Goal: Information Seeking & Learning: Learn about a topic

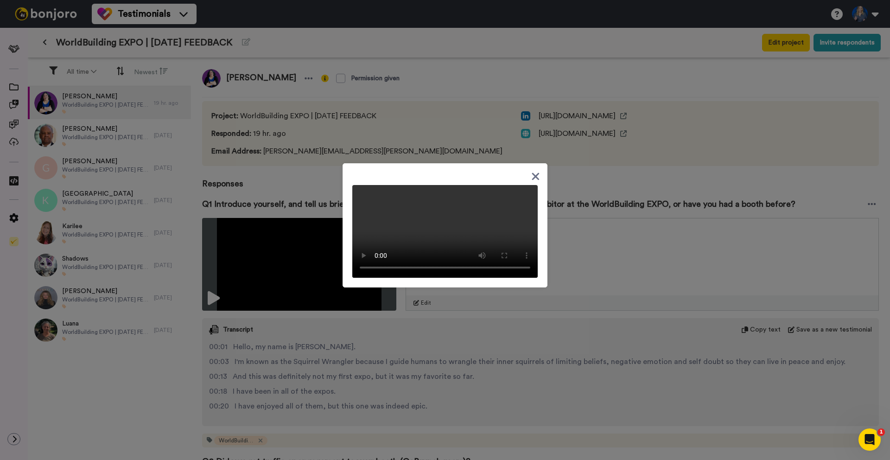
scroll to position [1504, 0]
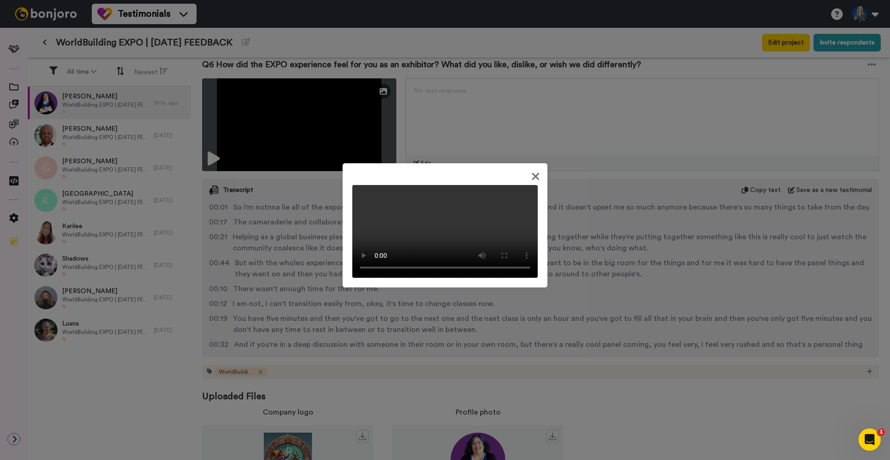
click at [533, 173] on icon at bounding box center [535, 176] width 7 height 7
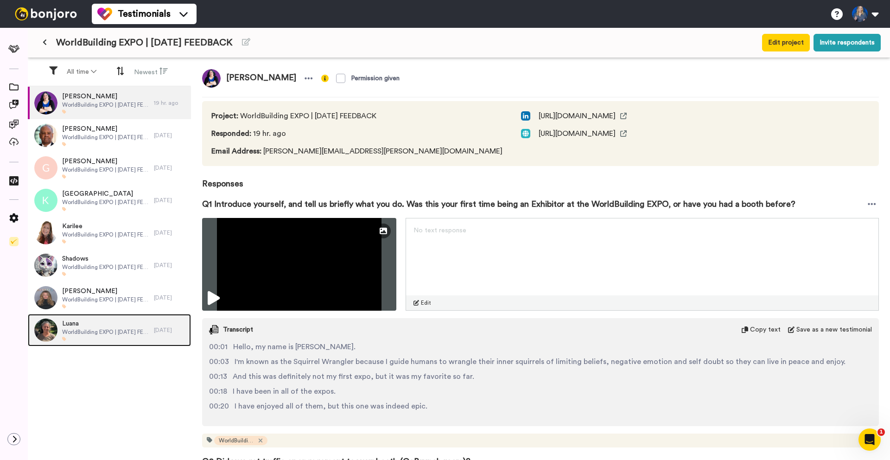
click at [99, 319] on span "Luana" at bounding box center [105, 323] width 87 height 9
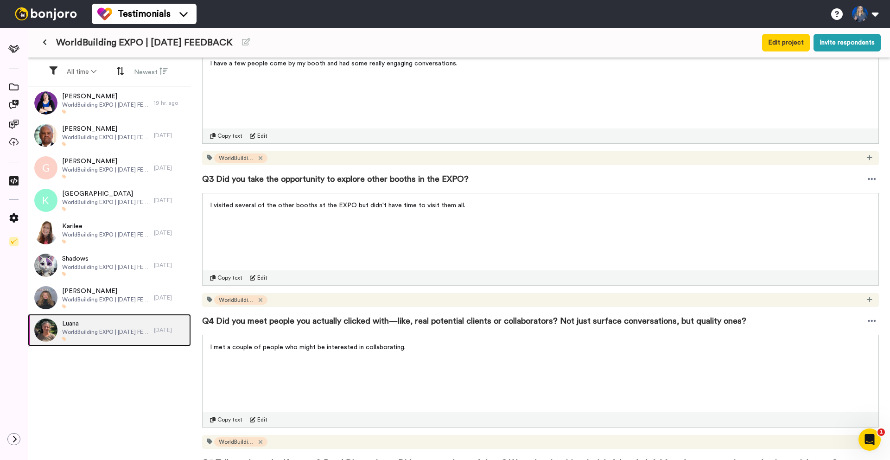
scroll to position [614, 0]
